Goal: Task Accomplishment & Management: Use online tool/utility

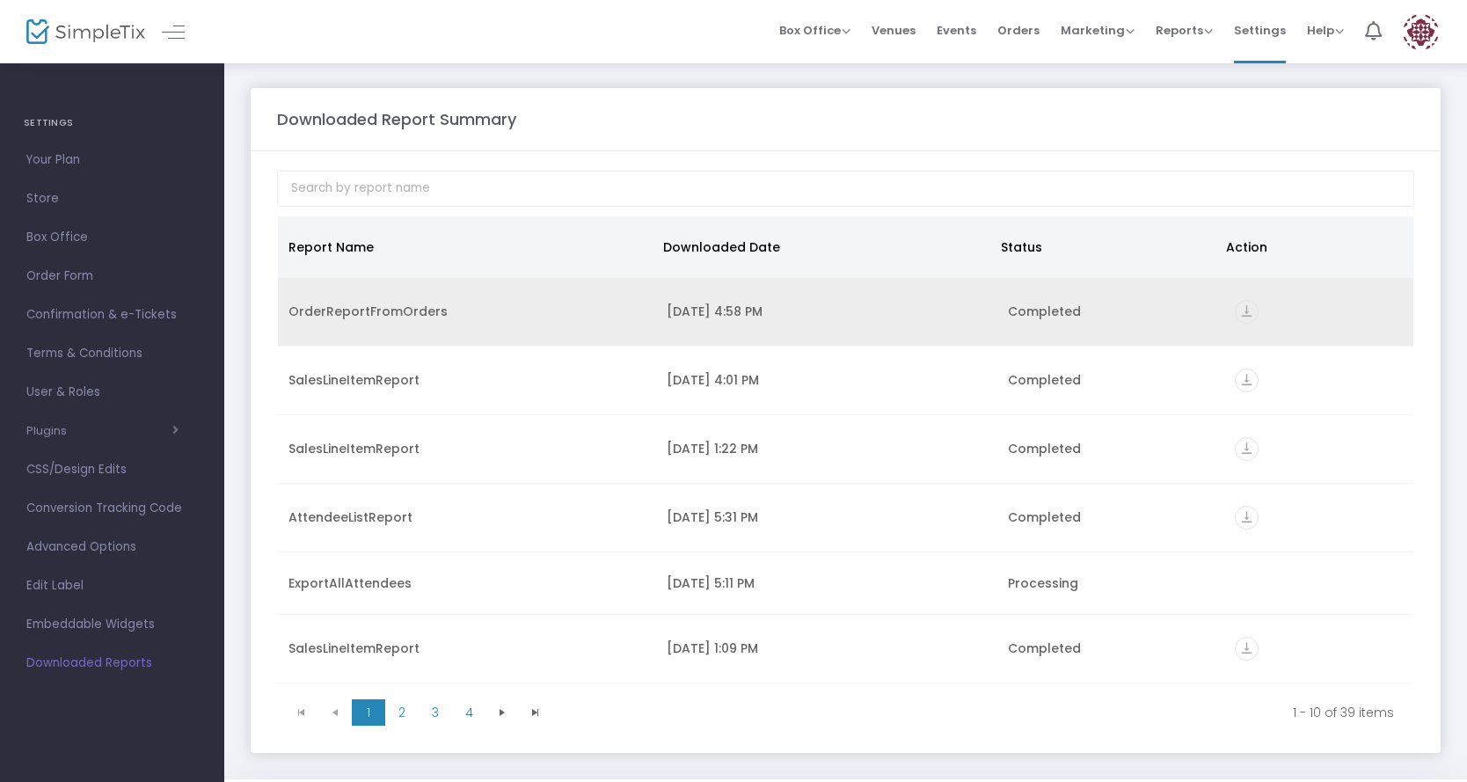
click at [1236, 313] on icon "vertical_align_bottom" at bounding box center [1246, 312] width 24 height 24
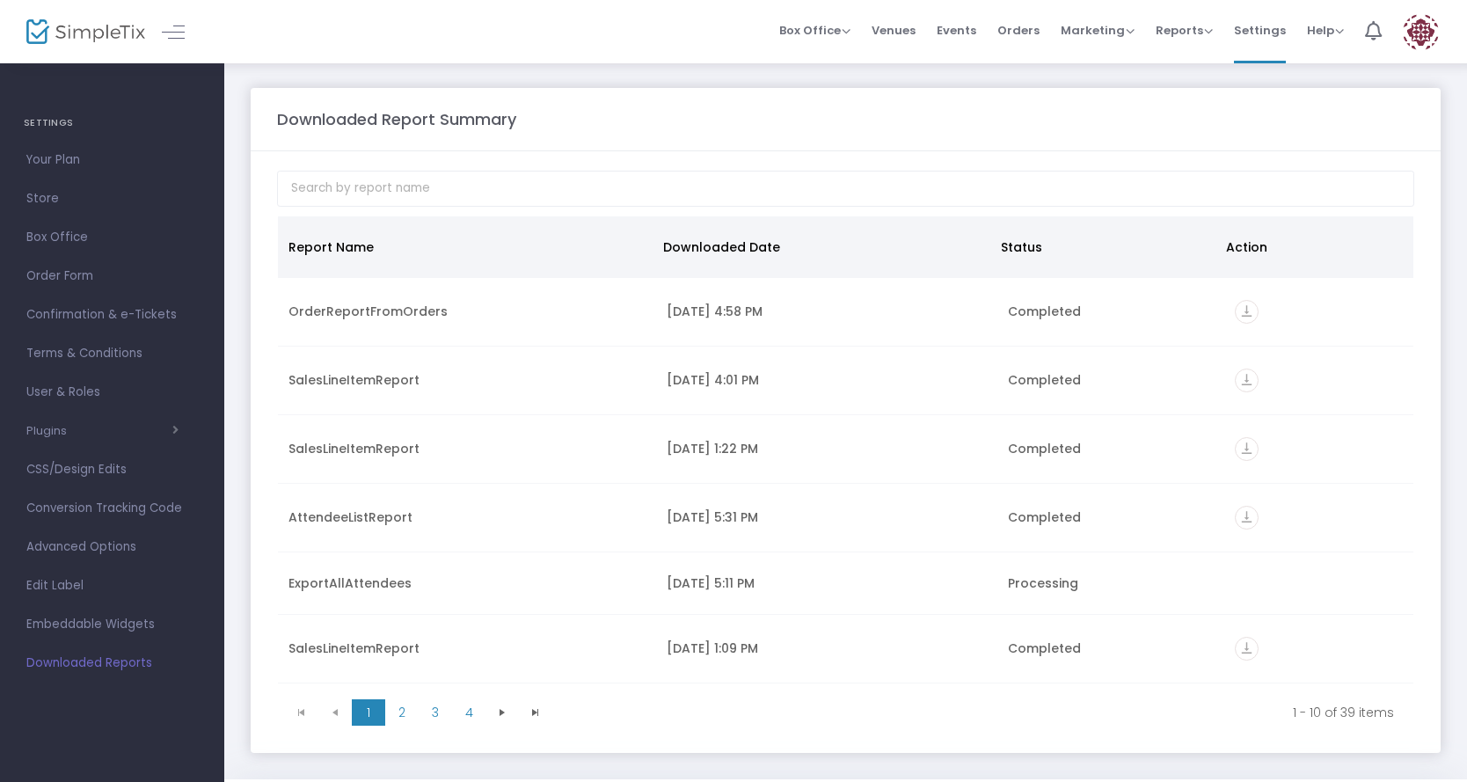
drag, startPoint x: 726, startPoint y: 113, endPoint x: 722, endPoint y: 121, distance: 9.8
click at [726, 113] on div "Downloaded Report Summary" at bounding box center [845, 119] width 1154 height 24
click at [1181, 37] on span "Reports" at bounding box center [1183, 30] width 57 height 17
click at [1195, 90] on li "Sales Reports" at bounding box center [1212, 93] width 114 height 34
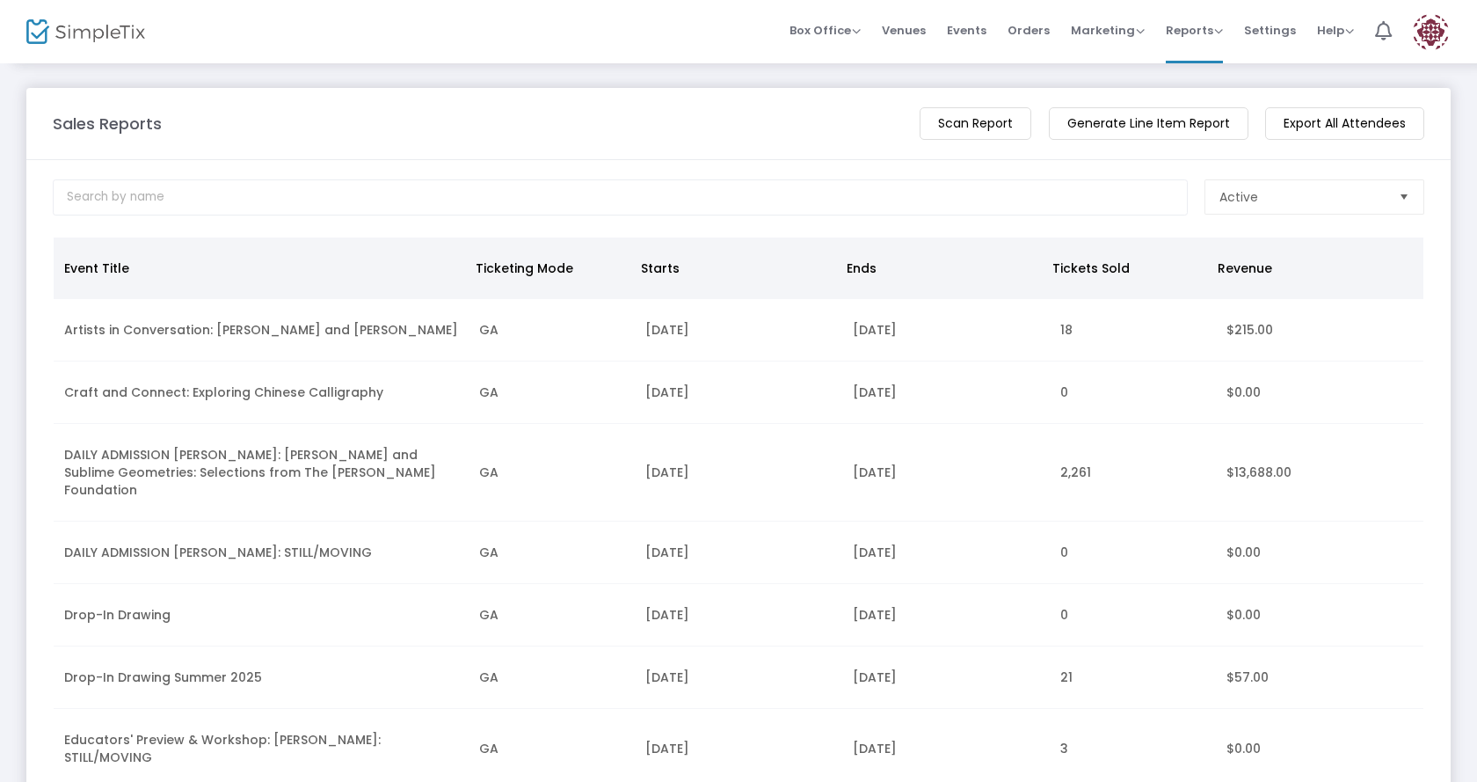
click at [1139, 126] on m-button "Generate Line Item Report" at bounding box center [1149, 123] width 200 height 33
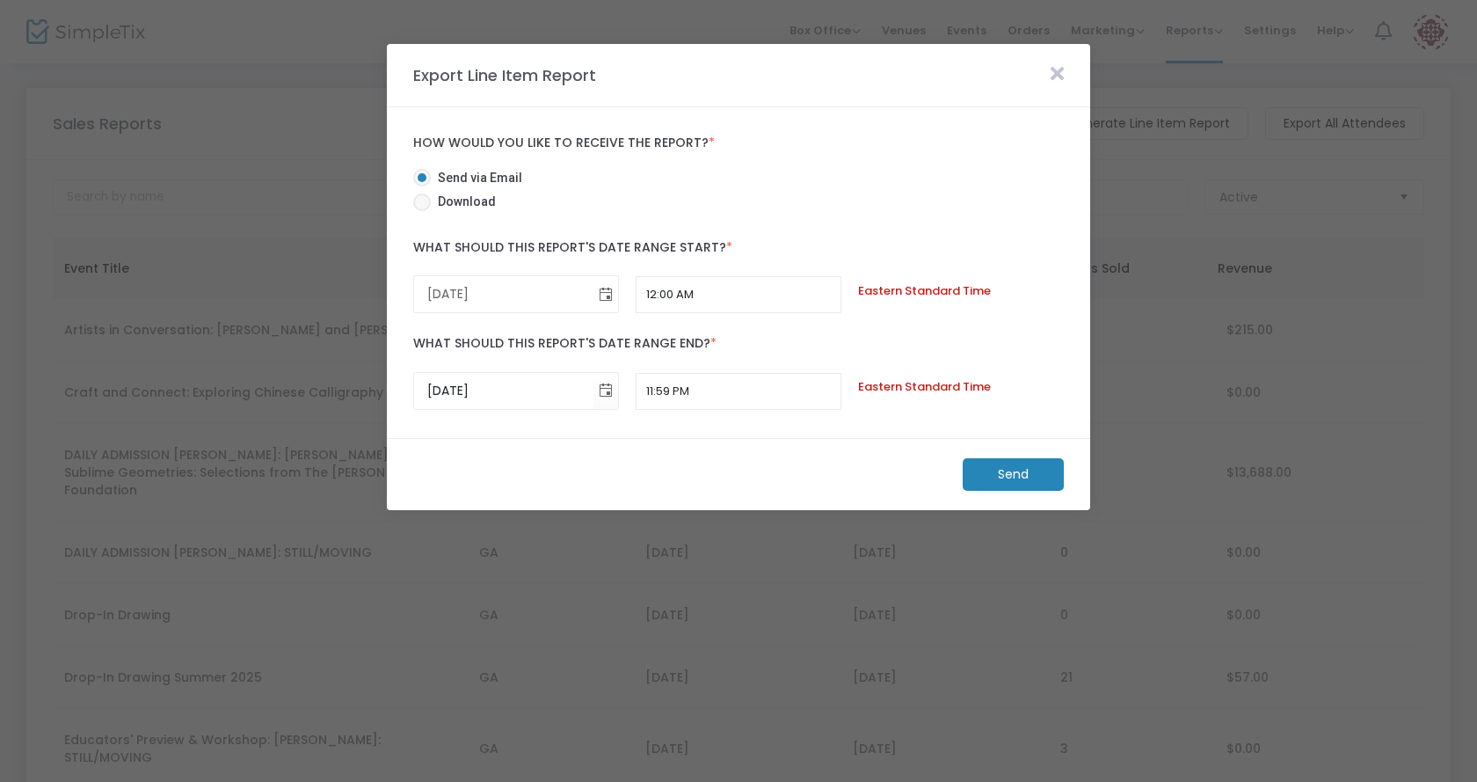
click at [607, 295] on span "Toggle calendar" at bounding box center [605, 294] width 29 height 29
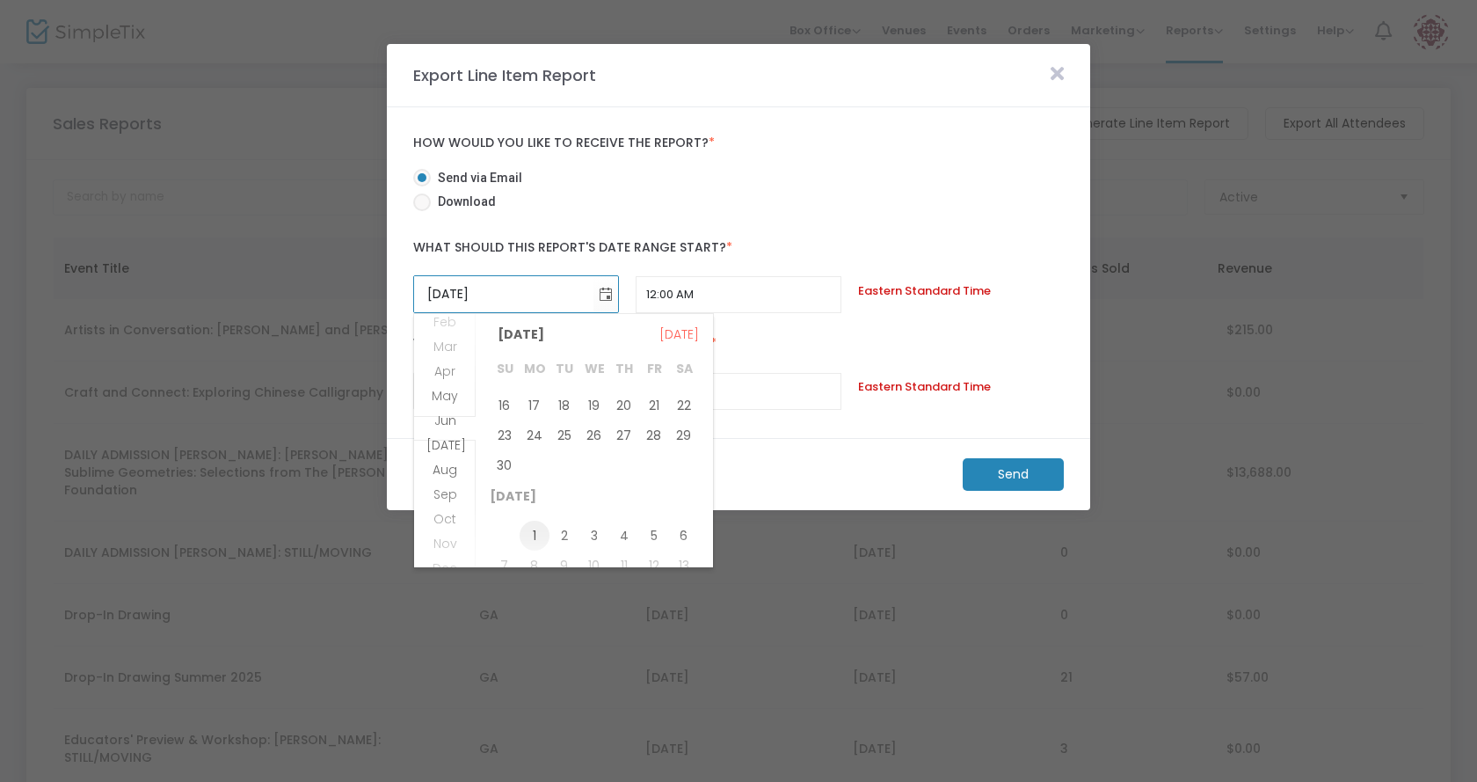
click at [538, 536] on span "1" at bounding box center [535, 536] width 30 height 30
type input "7/1/2024"
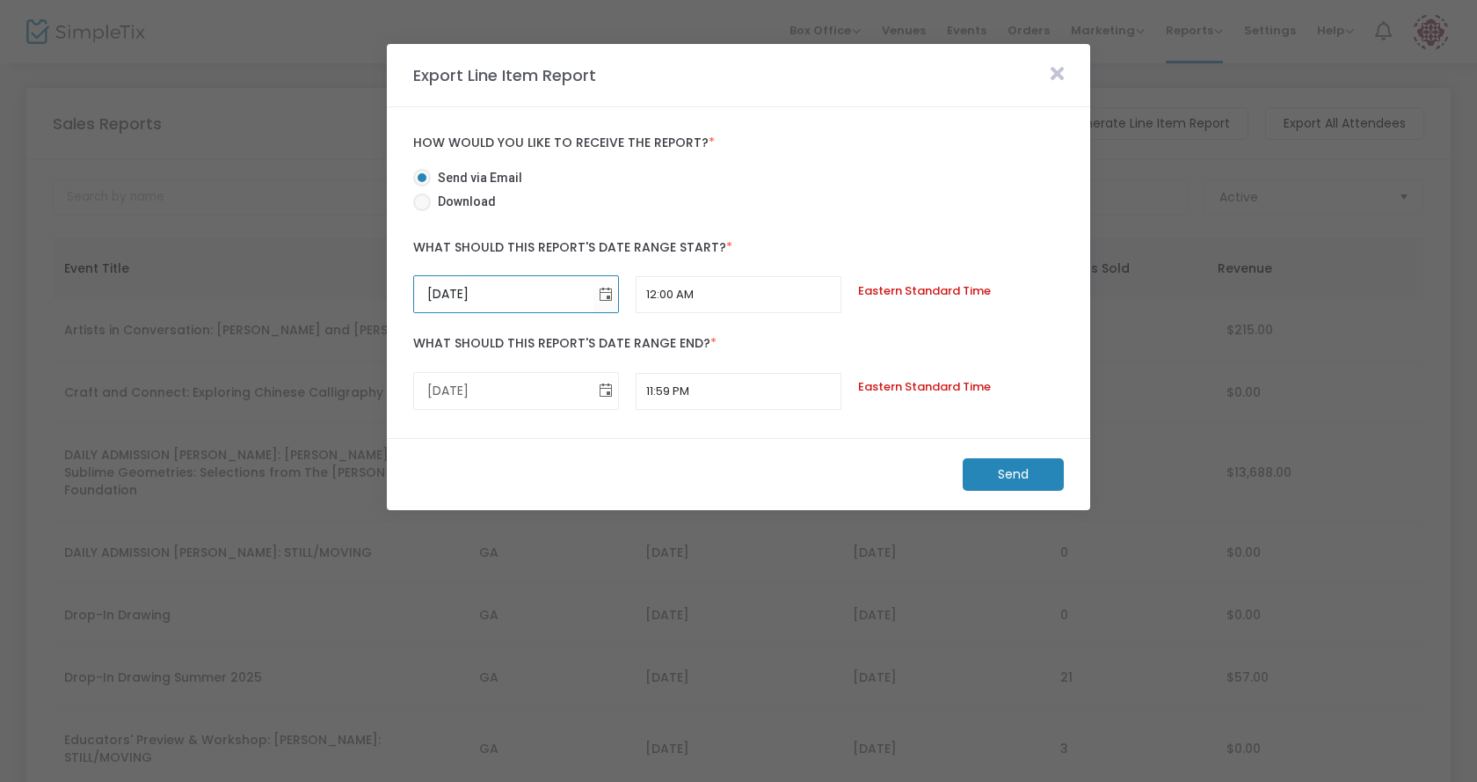
click at [606, 396] on span "Toggle calendar" at bounding box center [605, 390] width 29 height 29
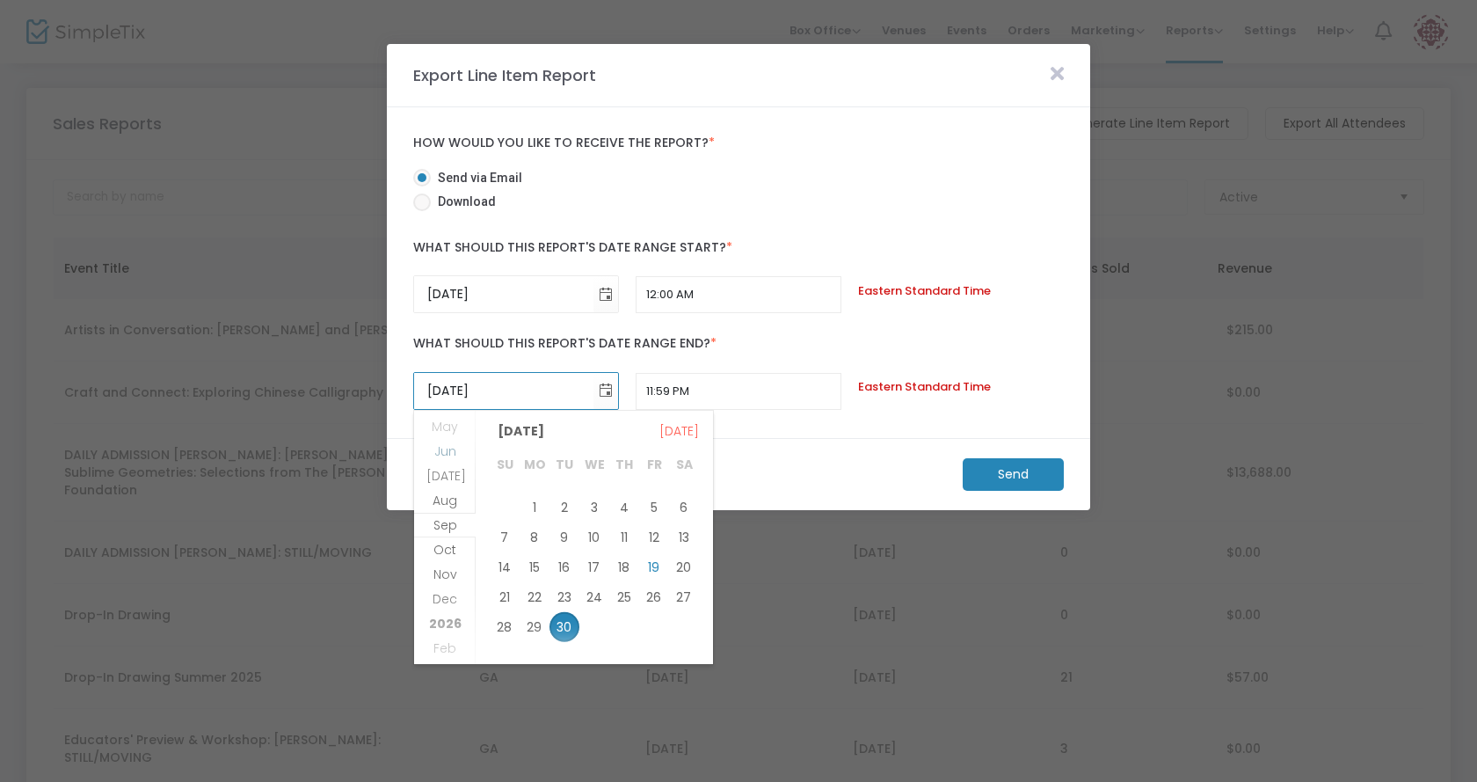
click at [448, 453] on span "Jun" at bounding box center [445, 451] width 22 height 18
click at [533, 615] on span "30" at bounding box center [535, 620] width 30 height 30
type input "6/30/2025"
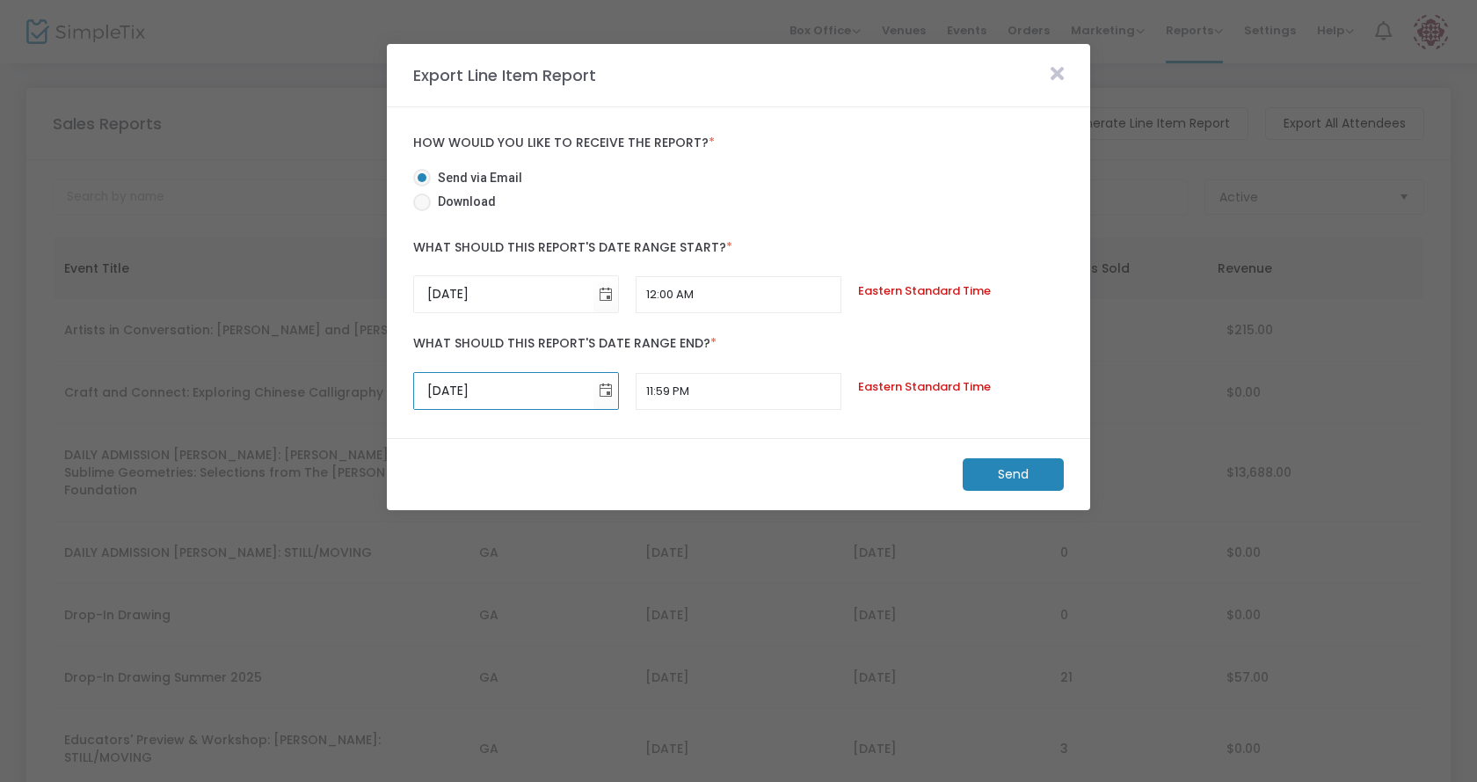
click at [1005, 472] on m-button "Send" at bounding box center [1013, 474] width 101 height 33
